Goal: Task Accomplishment & Management: Use online tool/utility

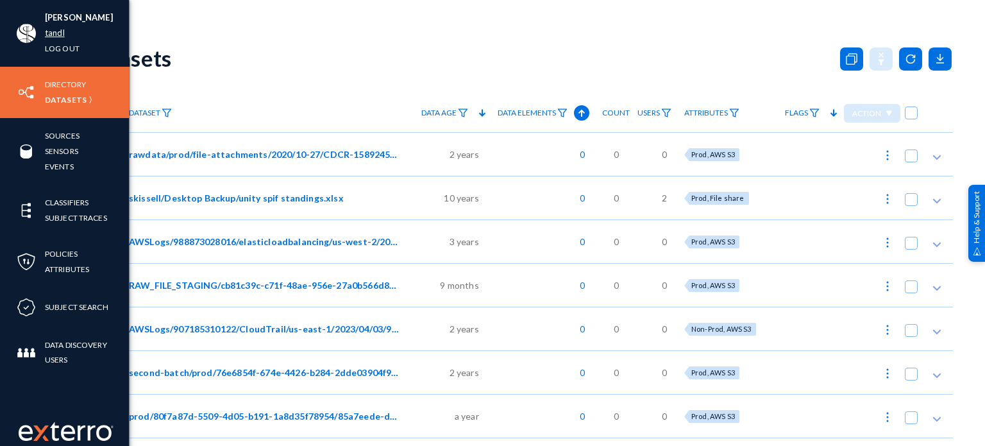
click at [54, 37] on link "tandl" at bounding box center [55, 33] width 20 height 15
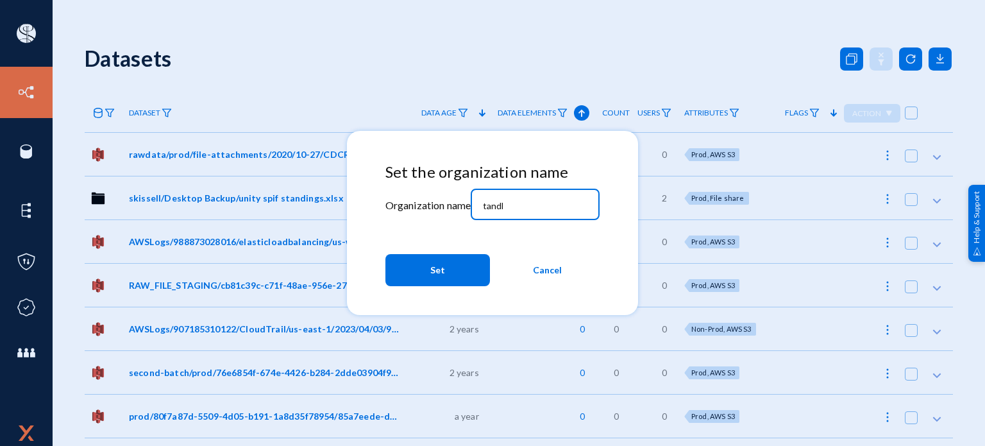
click at [533, 201] on input "tandl" at bounding box center [538, 206] width 110 height 12
type input "bhm"
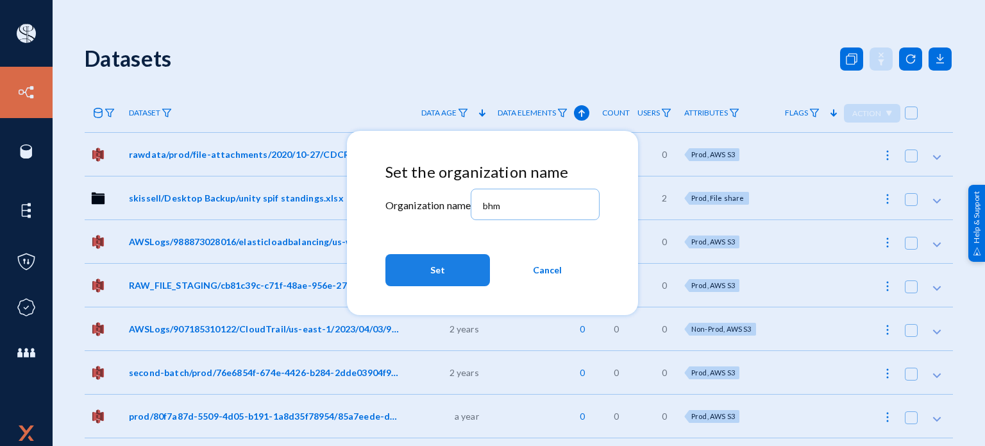
click at [440, 271] on span "Set" at bounding box center [437, 269] width 15 height 23
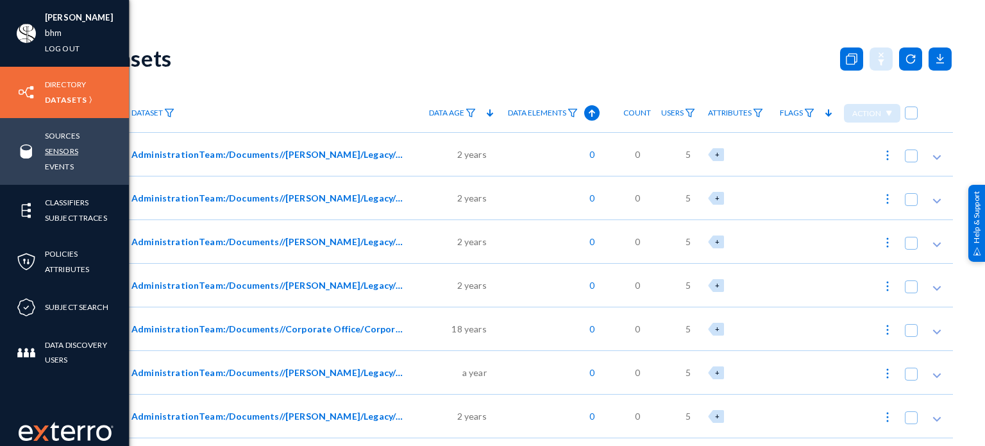
click at [66, 148] on link "Sensors" at bounding box center [61, 151] width 33 height 15
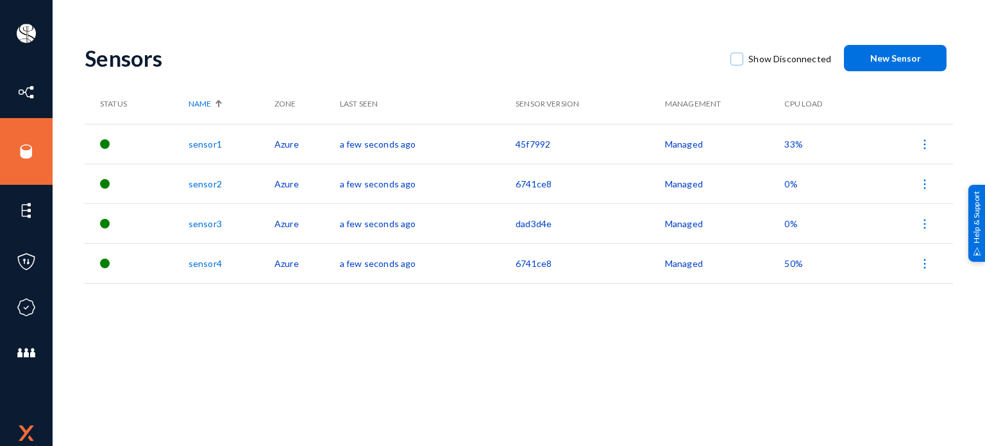
click at [792, 145] on span "33%" at bounding box center [793, 143] width 18 height 11
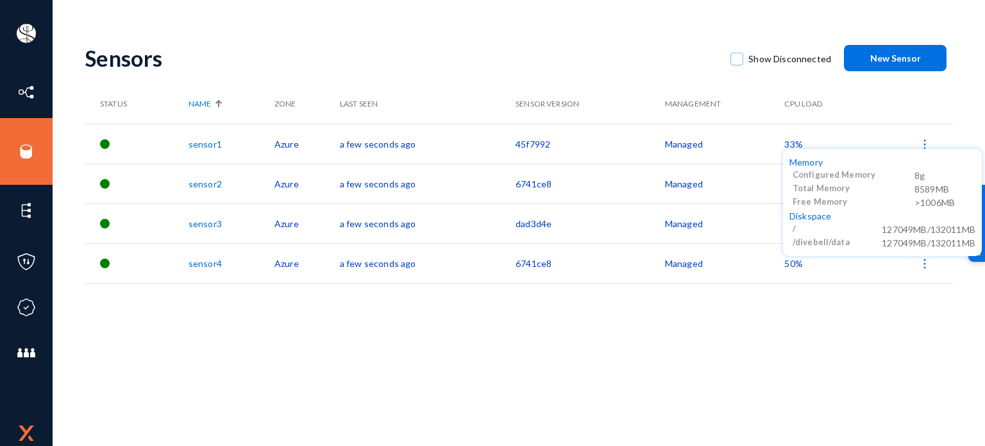
click at [769, 312] on div at bounding box center [492, 223] width 985 height 446
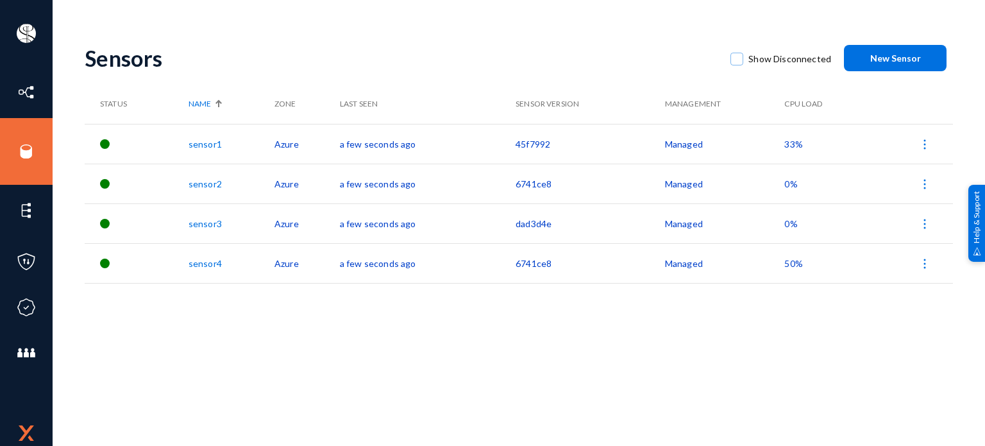
click at [791, 187] on span "0%" at bounding box center [790, 183] width 13 height 11
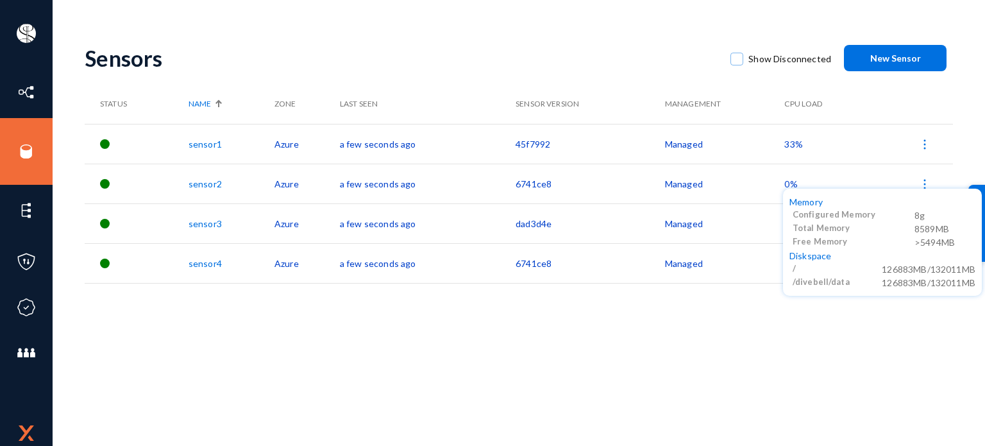
click at [751, 340] on div at bounding box center [492, 223] width 985 height 446
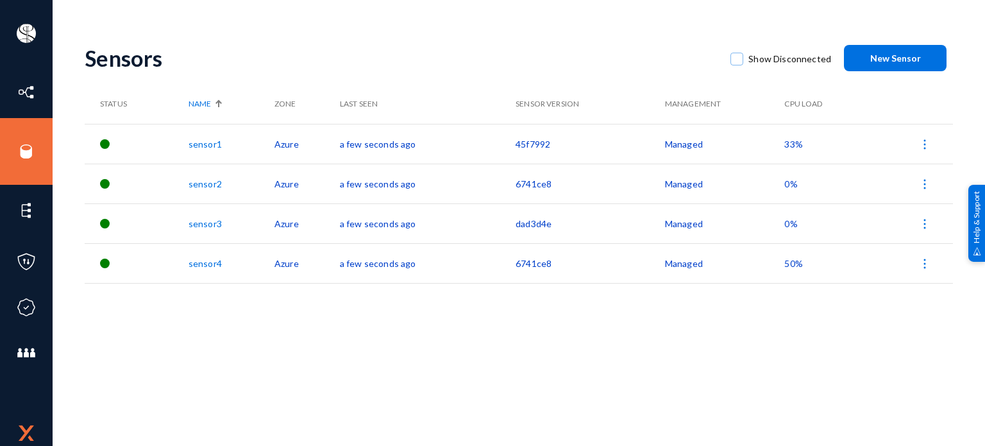
click at [784, 225] on span "0%" at bounding box center [790, 223] width 13 height 11
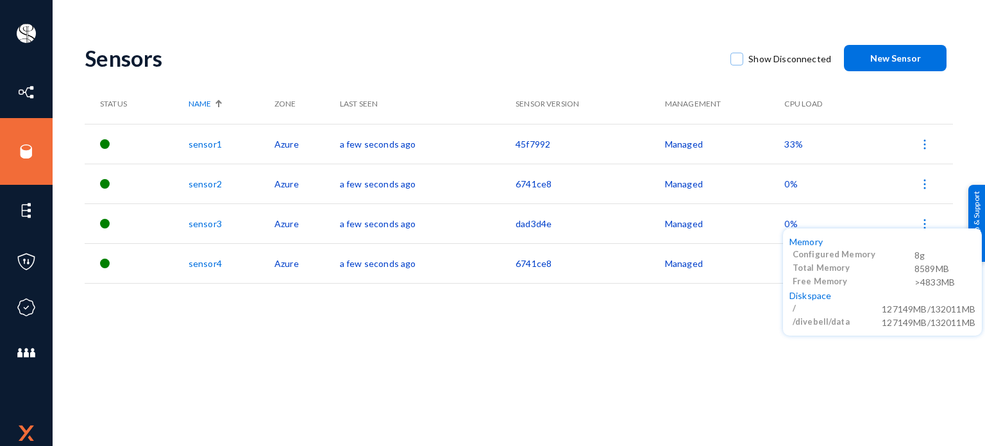
click at [731, 346] on div at bounding box center [492, 223] width 985 height 446
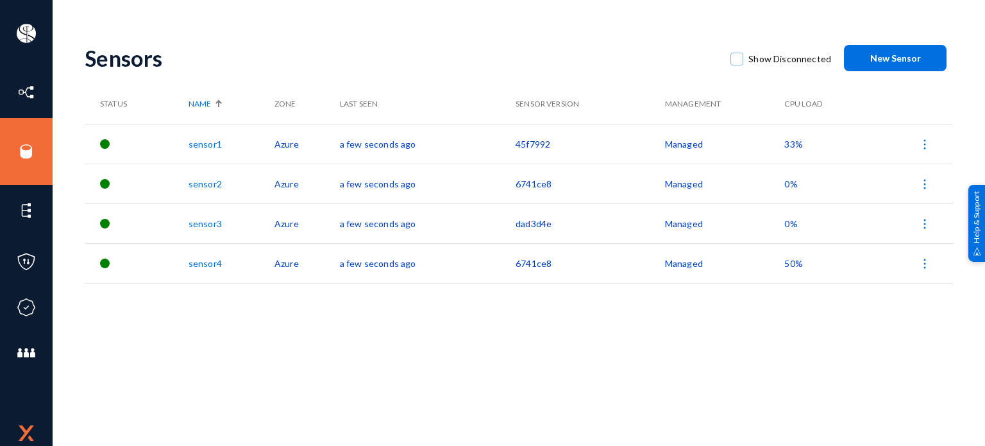
click at [791, 264] on span "50%" at bounding box center [793, 263] width 18 height 11
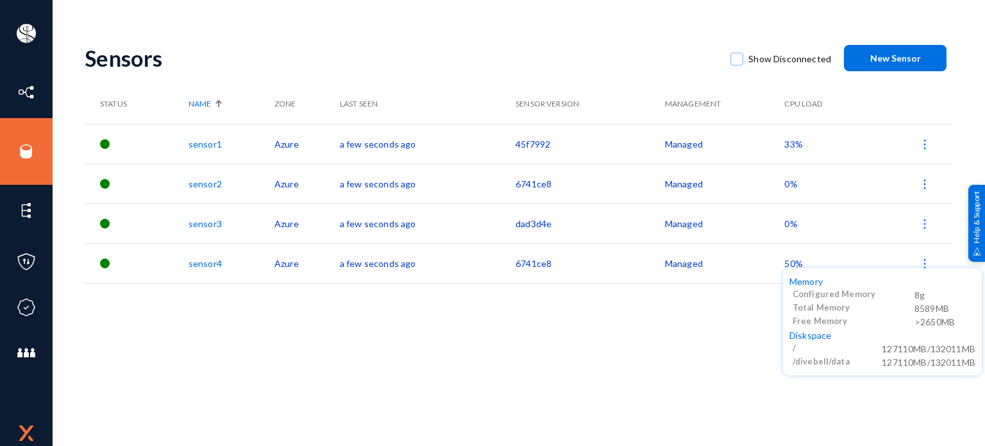
click at [532, 183] on div at bounding box center [492, 223] width 985 height 446
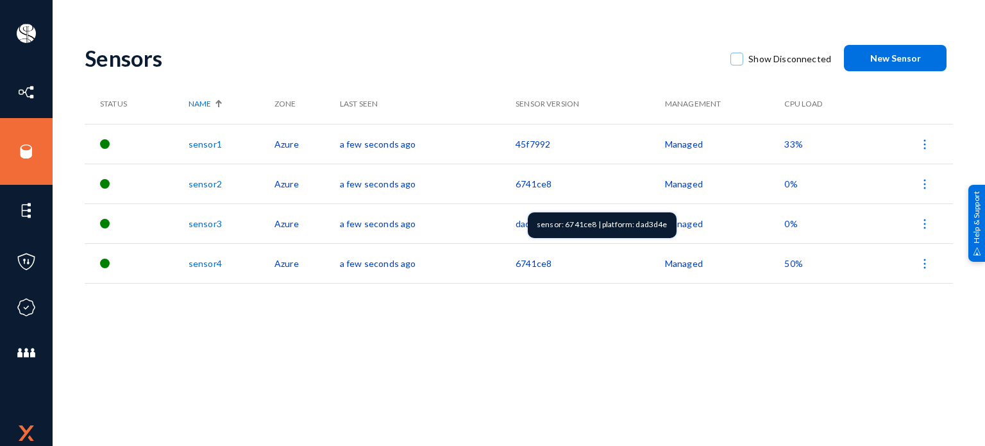
click at [532, 183] on td "6741ce8" at bounding box center [589, 183] width 149 height 40
click at [526, 179] on td "6741ce8" at bounding box center [589, 183] width 149 height 40
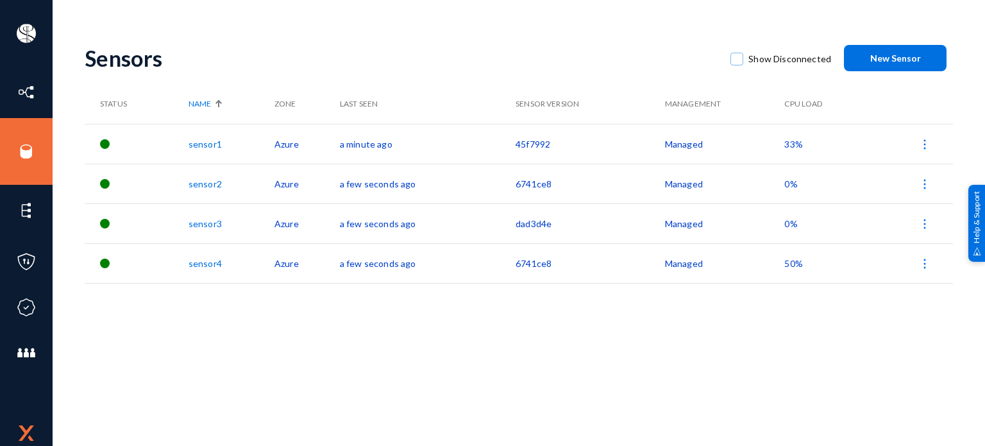
click at [526, 179] on td "6741ce8" at bounding box center [589, 183] width 149 height 40
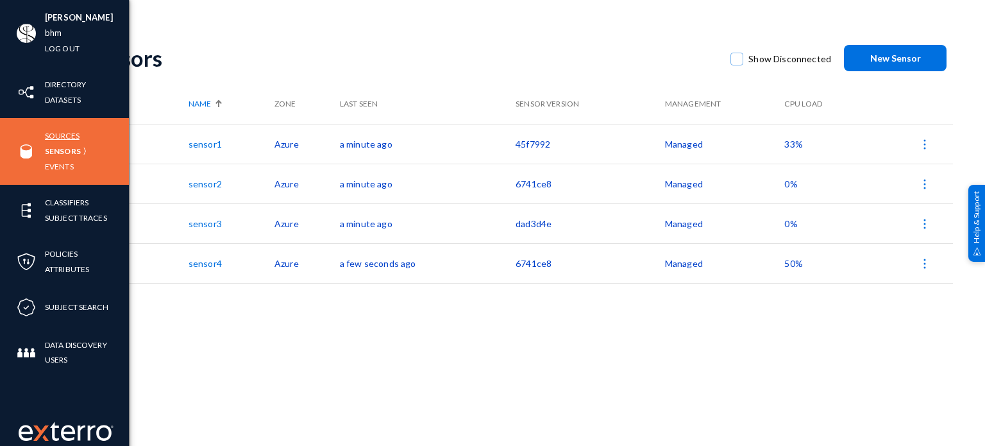
click at [65, 136] on link "Sources" at bounding box center [62, 135] width 35 height 15
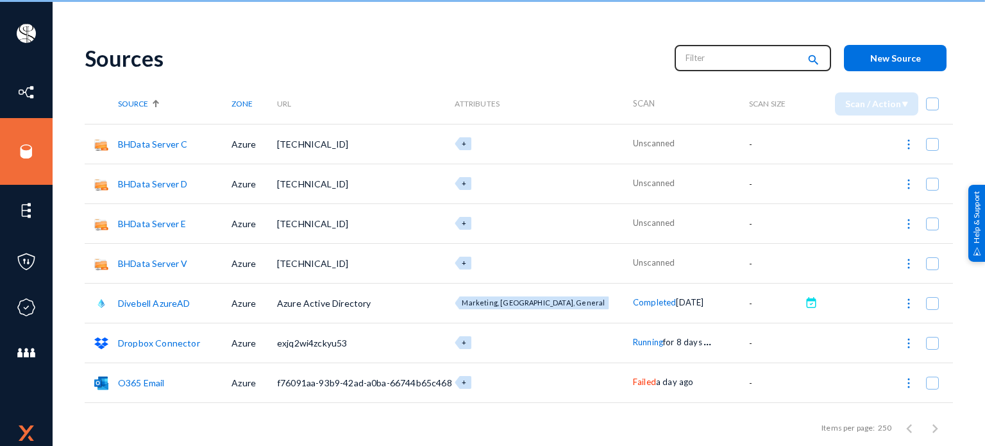
click at [690, 65] on input "text" at bounding box center [741, 57] width 113 height 19
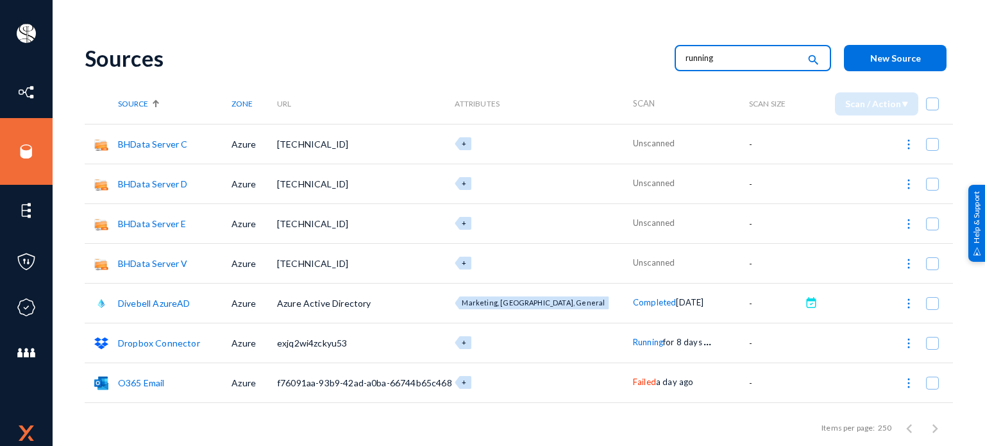
type input "running"
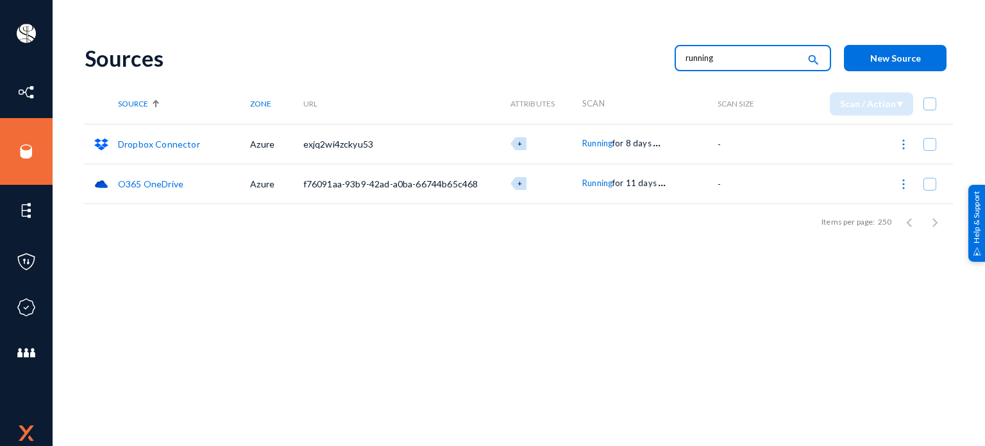
click at [179, 143] on link "Dropbox Connector" at bounding box center [159, 143] width 82 height 11
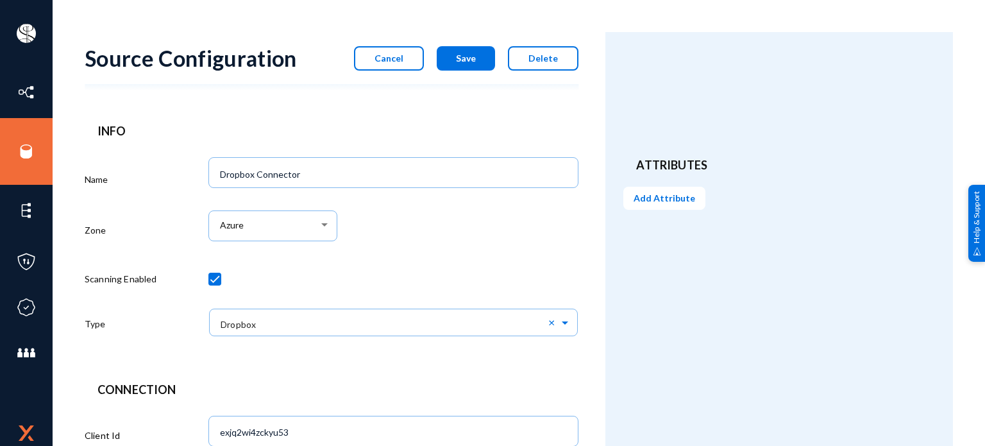
click at [382, 60] on span "Cancel" at bounding box center [388, 58] width 29 height 11
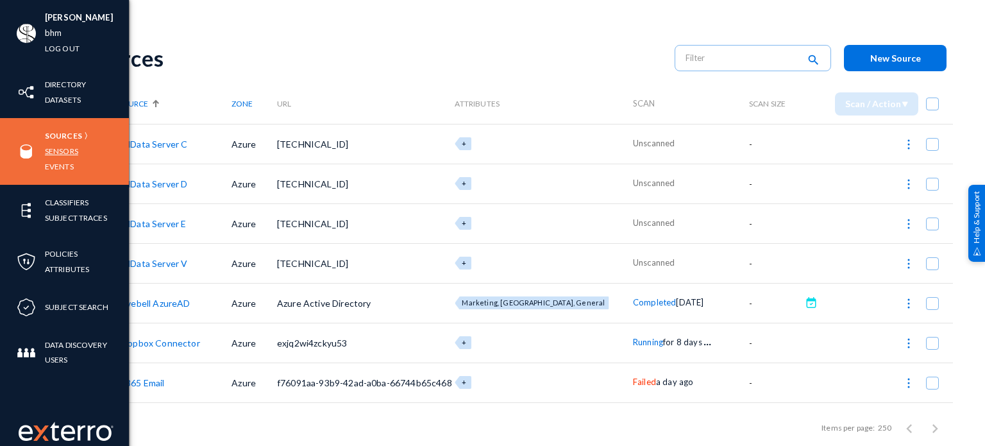
click at [56, 151] on link "Sensors" at bounding box center [61, 151] width 33 height 15
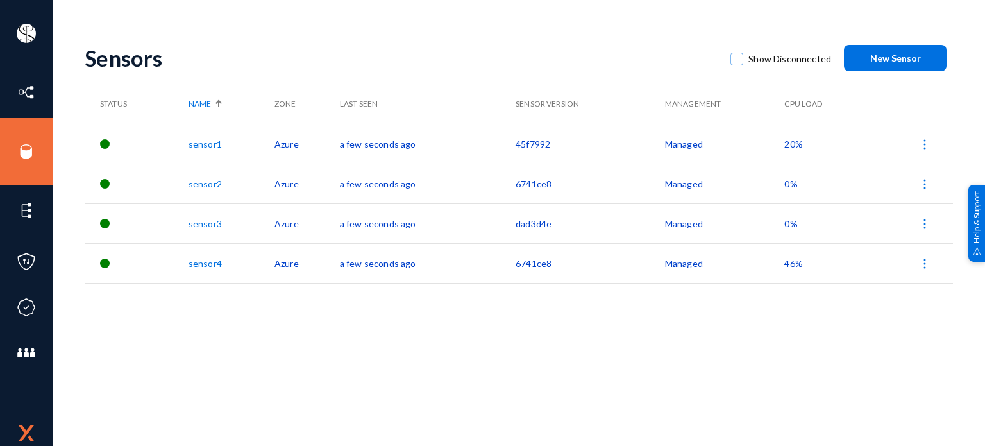
click at [926, 188] on img at bounding box center [924, 184] width 13 height 13
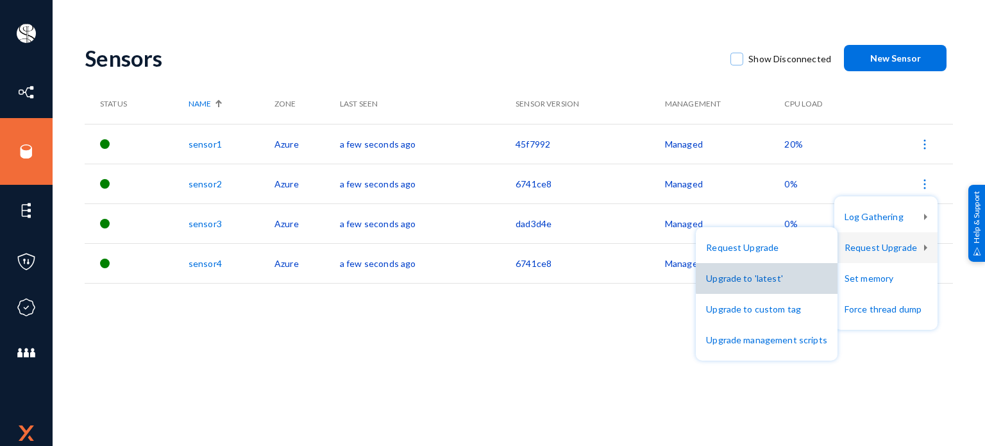
click at [782, 278] on button "Upgrade to 'latest'" at bounding box center [767, 278] width 142 height 31
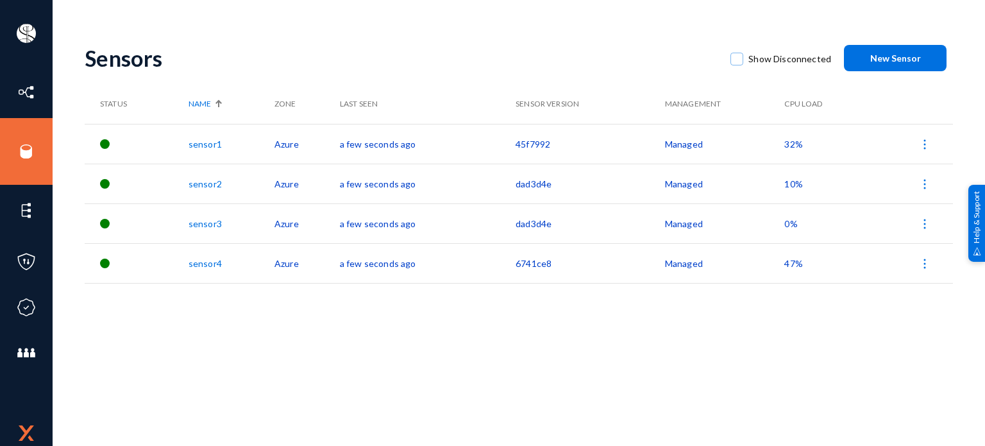
click at [792, 183] on span "10%" at bounding box center [793, 183] width 18 height 11
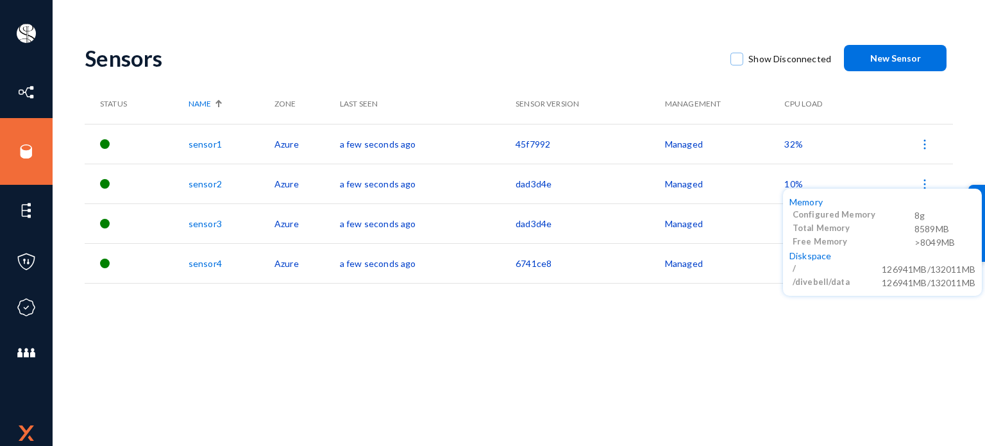
click at [31, 156] on div at bounding box center [492, 223] width 985 height 446
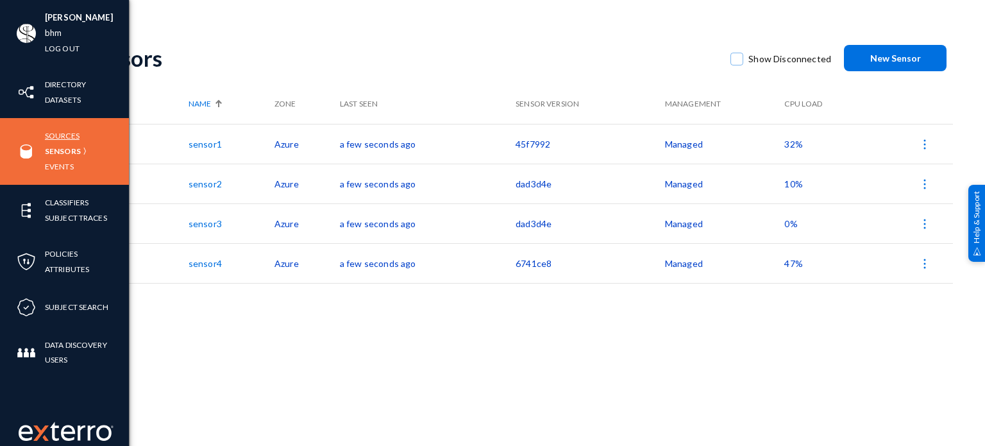
click at [64, 136] on link "Sources" at bounding box center [62, 135] width 35 height 15
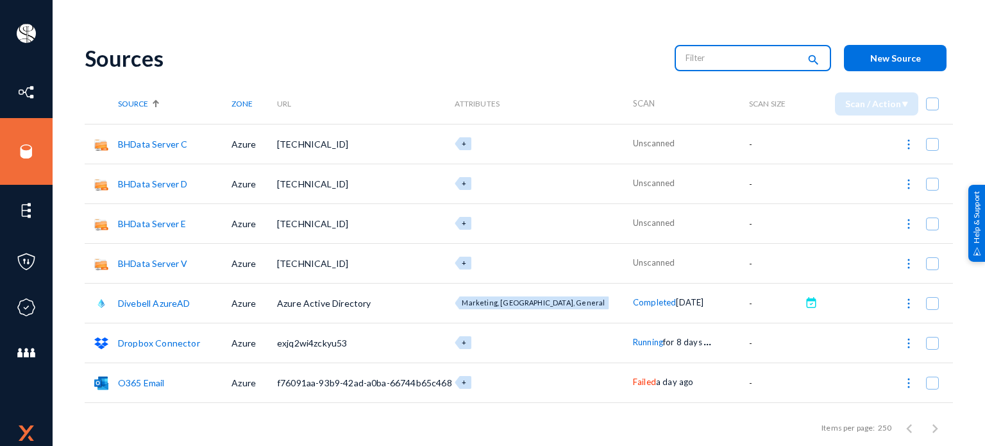
click at [730, 62] on input "text" at bounding box center [741, 57] width 113 height 19
type input "running"
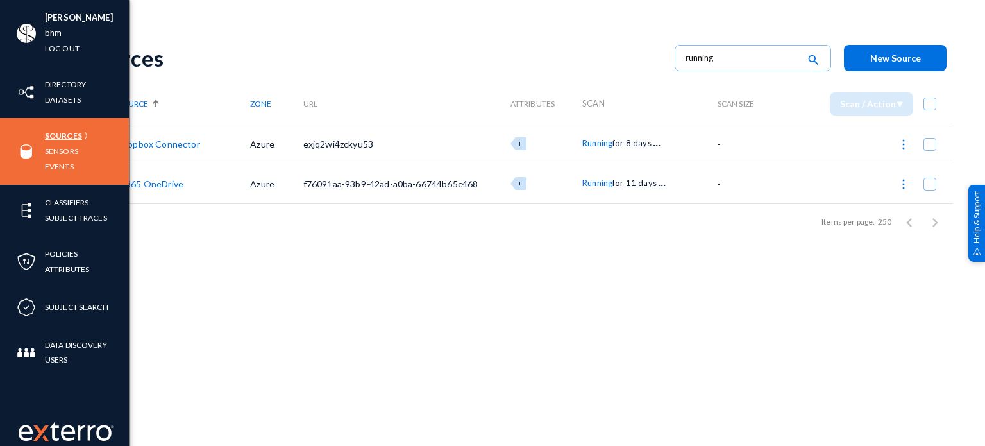
click at [56, 137] on link "Sources" at bounding box center [63, 135] width 37 height 15
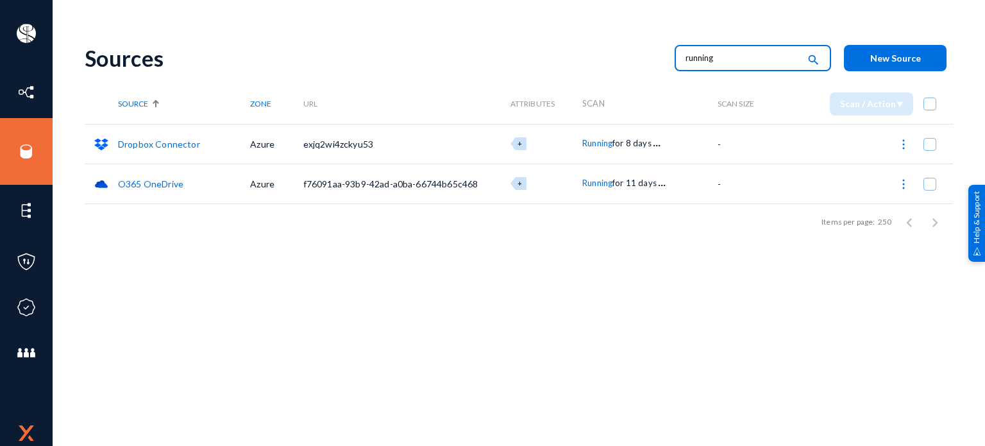
click at [732, 62] on input "running" at bounding box center [741, 57] width 113 height 19
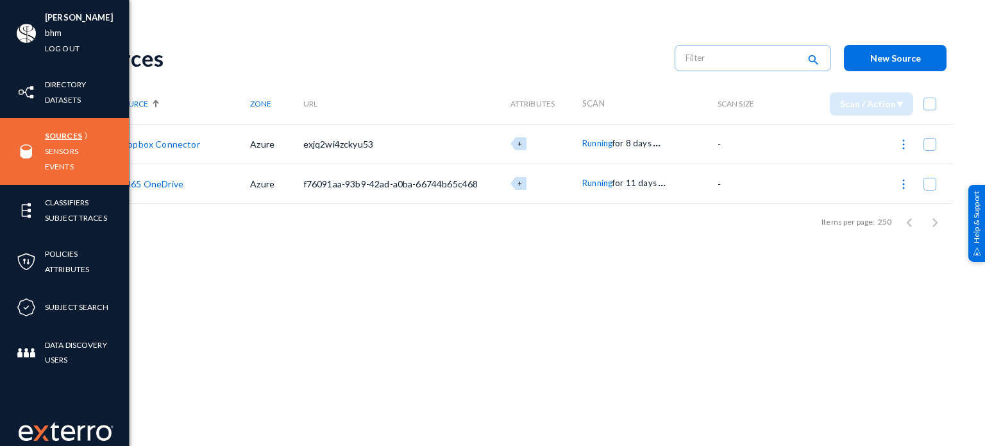
click at [56, 136] on link "Sources" at bounding box center [63, 135] width 37 height 15
click at [65, 133] on link "Sources" at bounding box center [63, 135] width 37 height 15
click at [64, 156] on link "Sensors" at bounding box center [61, 151] width 33 height 15
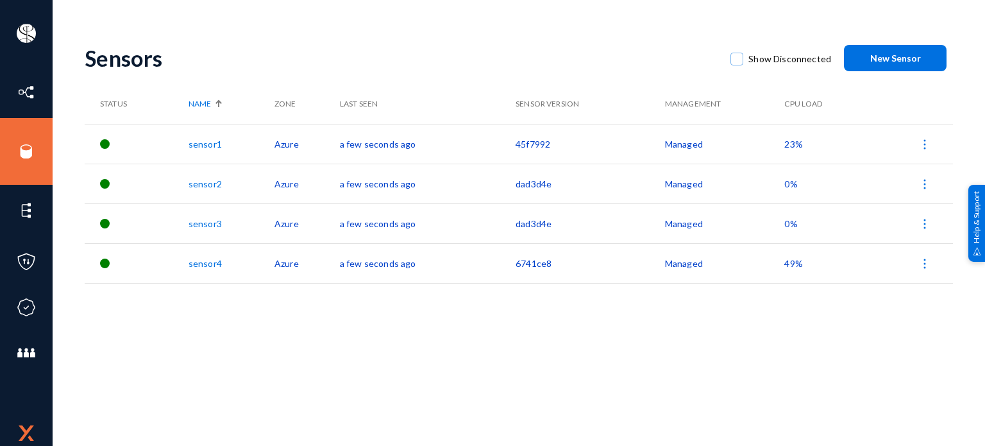
click at [790, 185] on span "0%" at bounding box center [790, 183] width 13 height 11
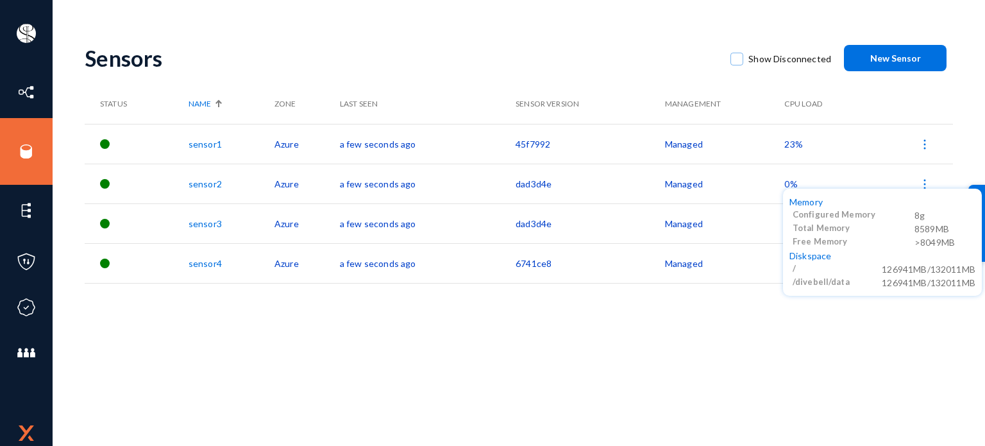
click at [716, 360] on div at bounding box center [492, 223] width 985 height 446
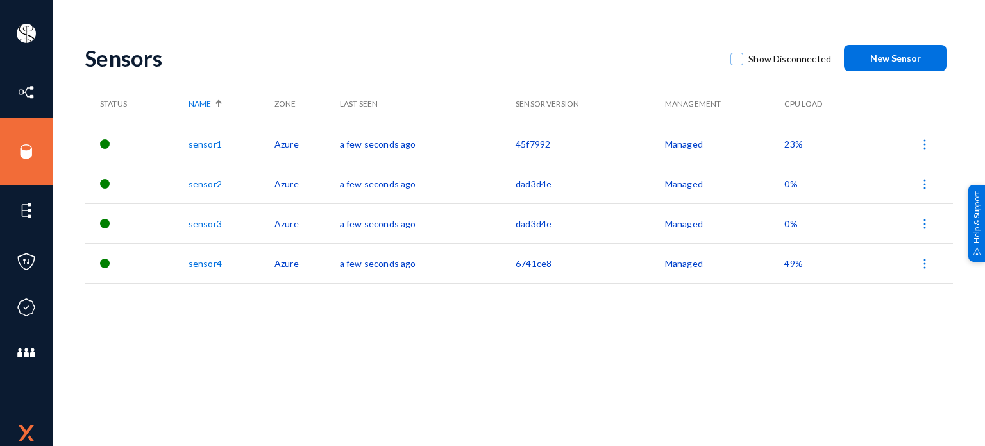
click at [789, 221] on span "0%" at bounding box center [790, 223] width 13 height 11
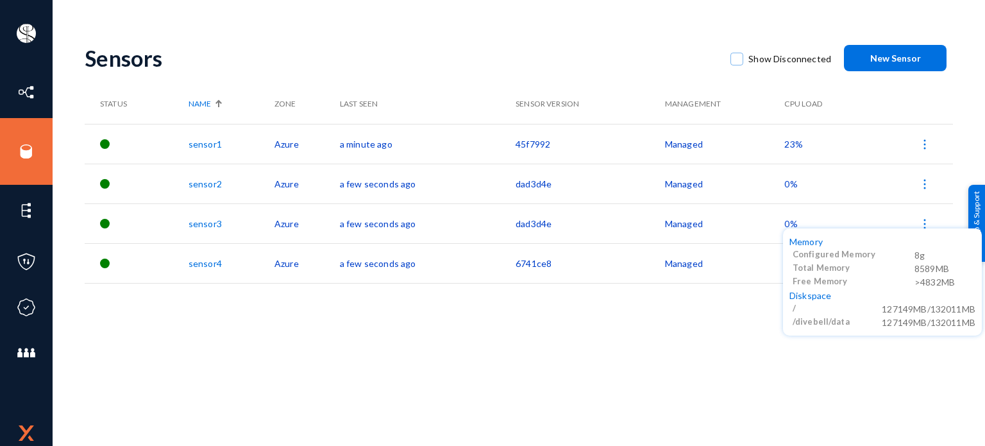
click at [637, 398] on div at bounding box center [492, 223] width 985 height 446
